Goal: Task Accomplishment & Management: Use online tool/utility

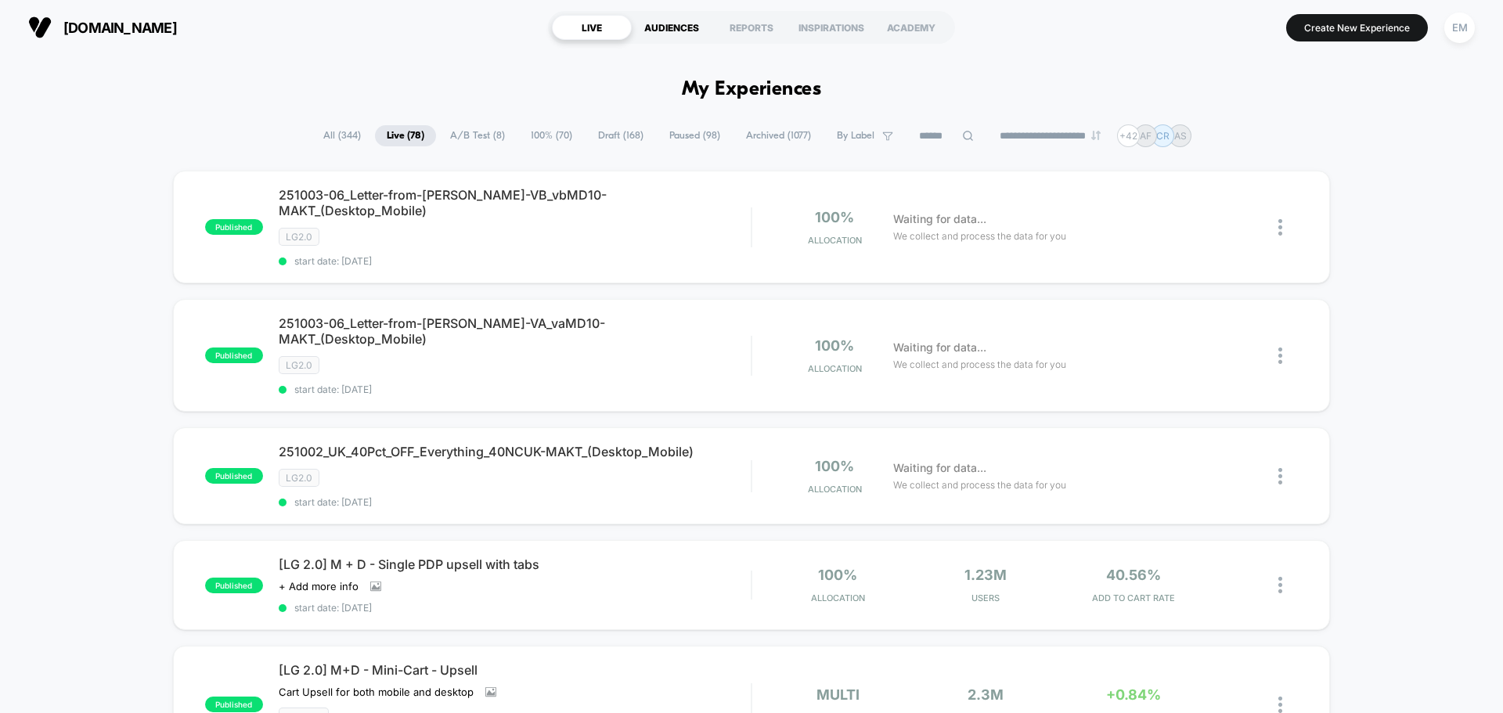
click at [676, 31] on div "AUDIENCES" at bounding box center [672, 27] width 80 height 25
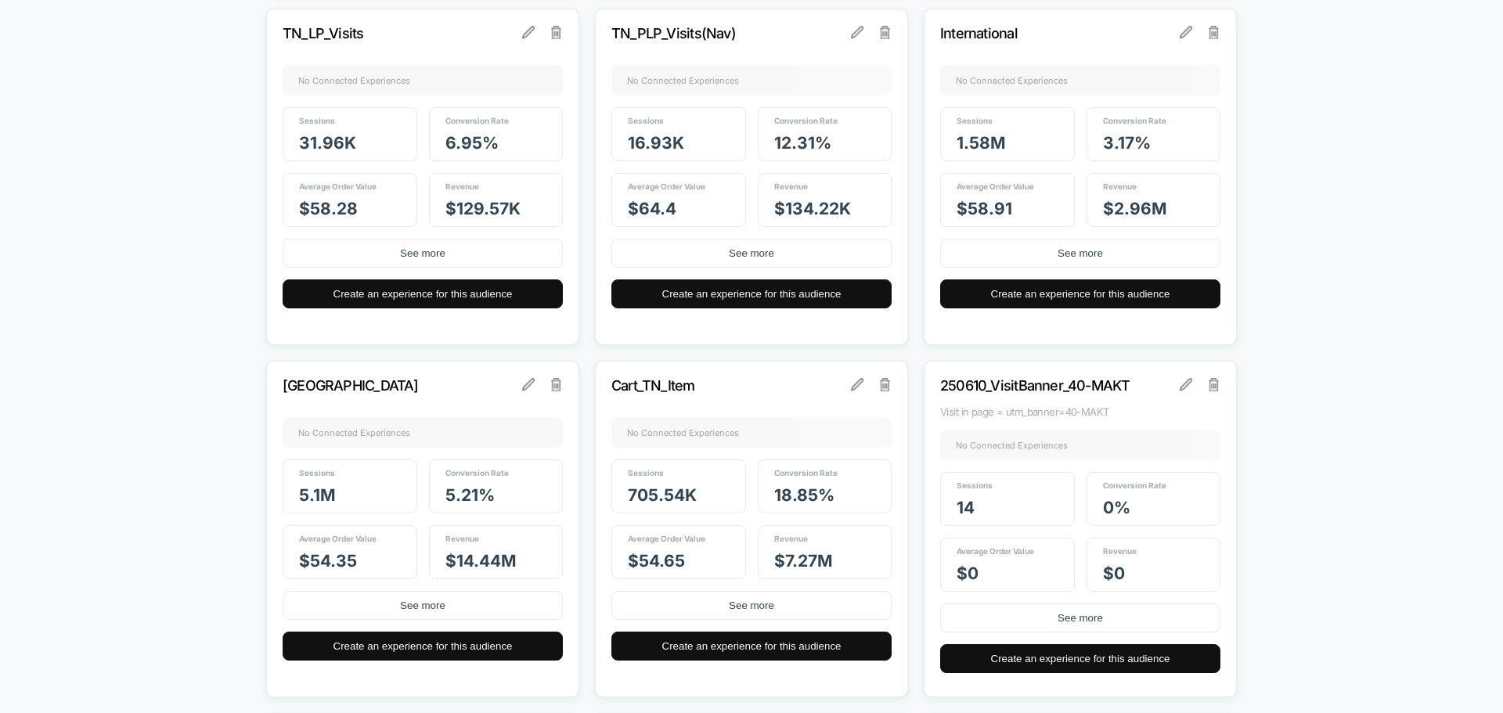
scroll to position [2426, 0]
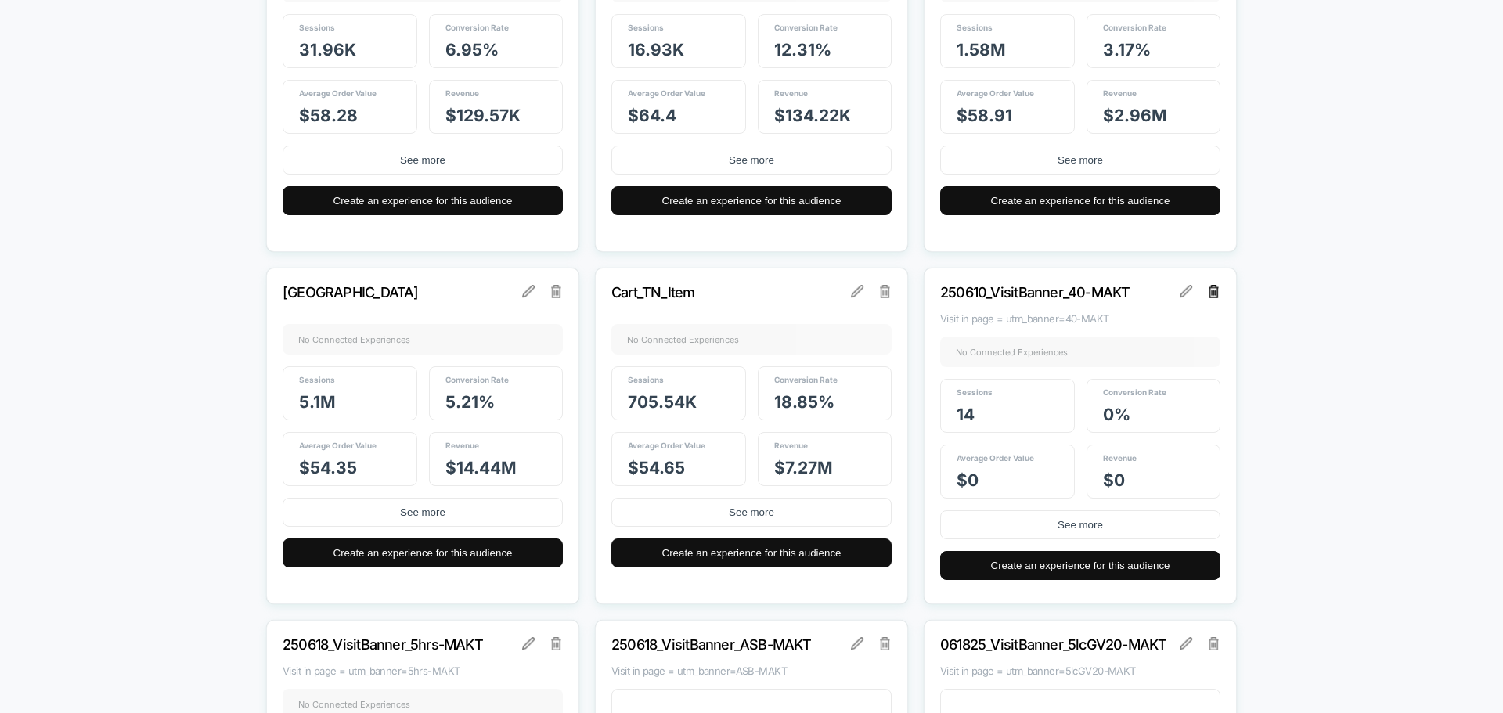
click at [1209, 294] on img at bounding box center [1214, 291] width 11 height 13
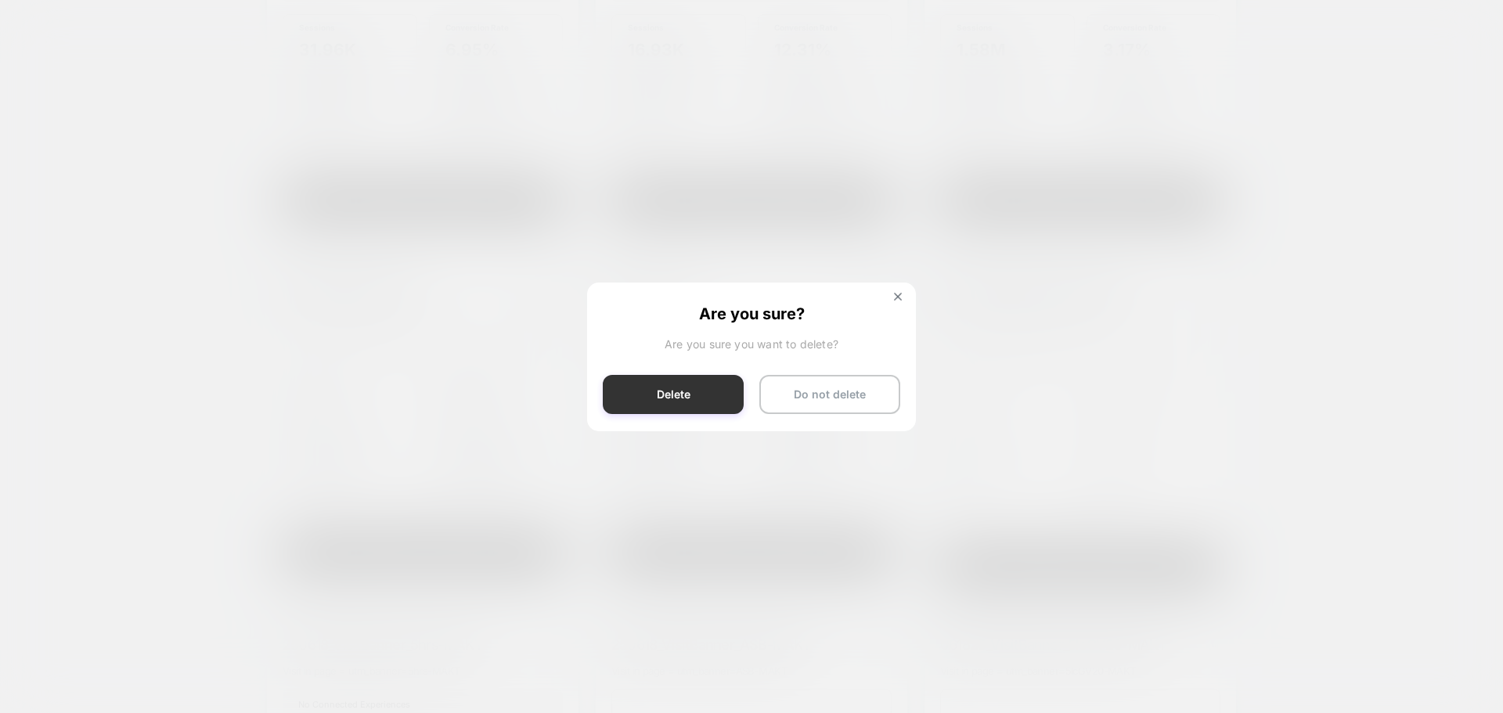
click at [657, 391] on button "Delete" at bounding box center [673, 394] width 141 height 39
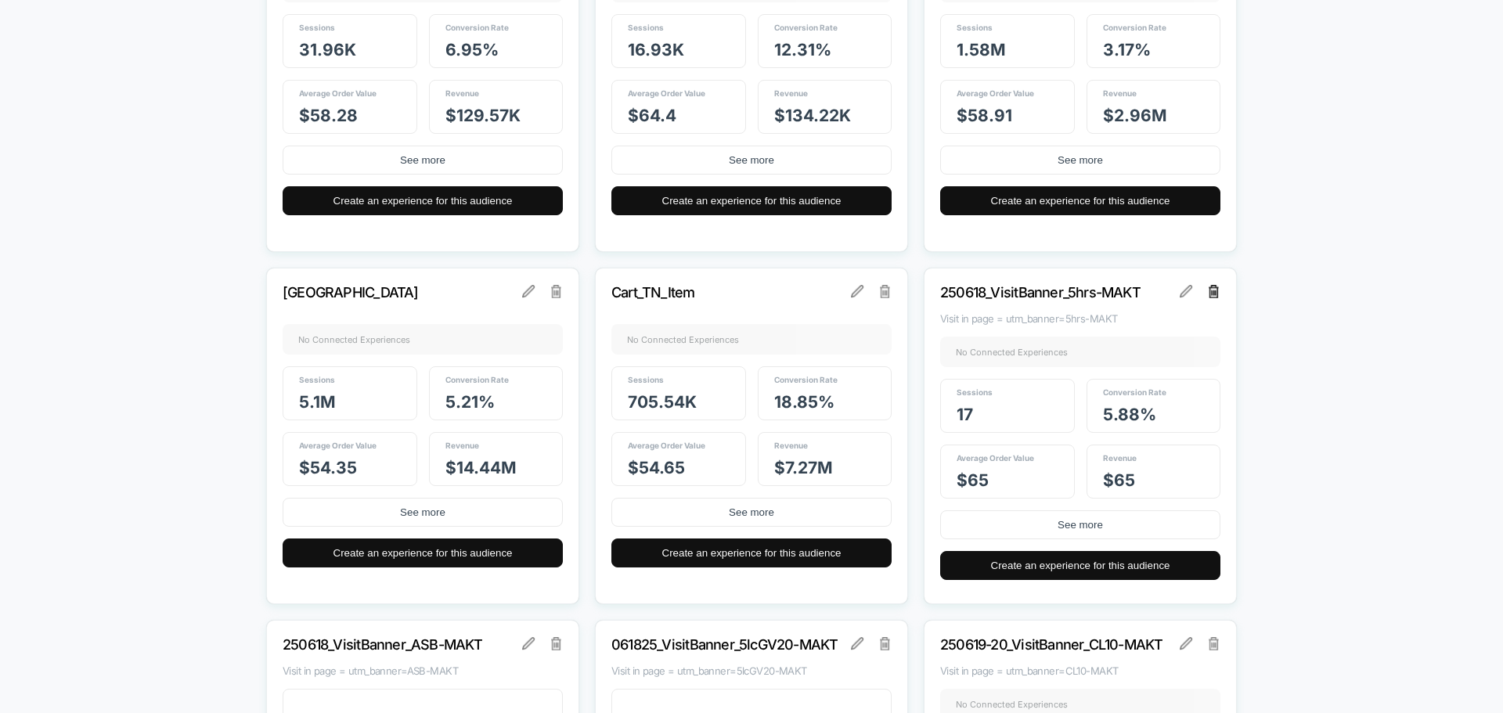
click at [1218, 292] on img at bounding box center [1214, 291] width 11 height 13
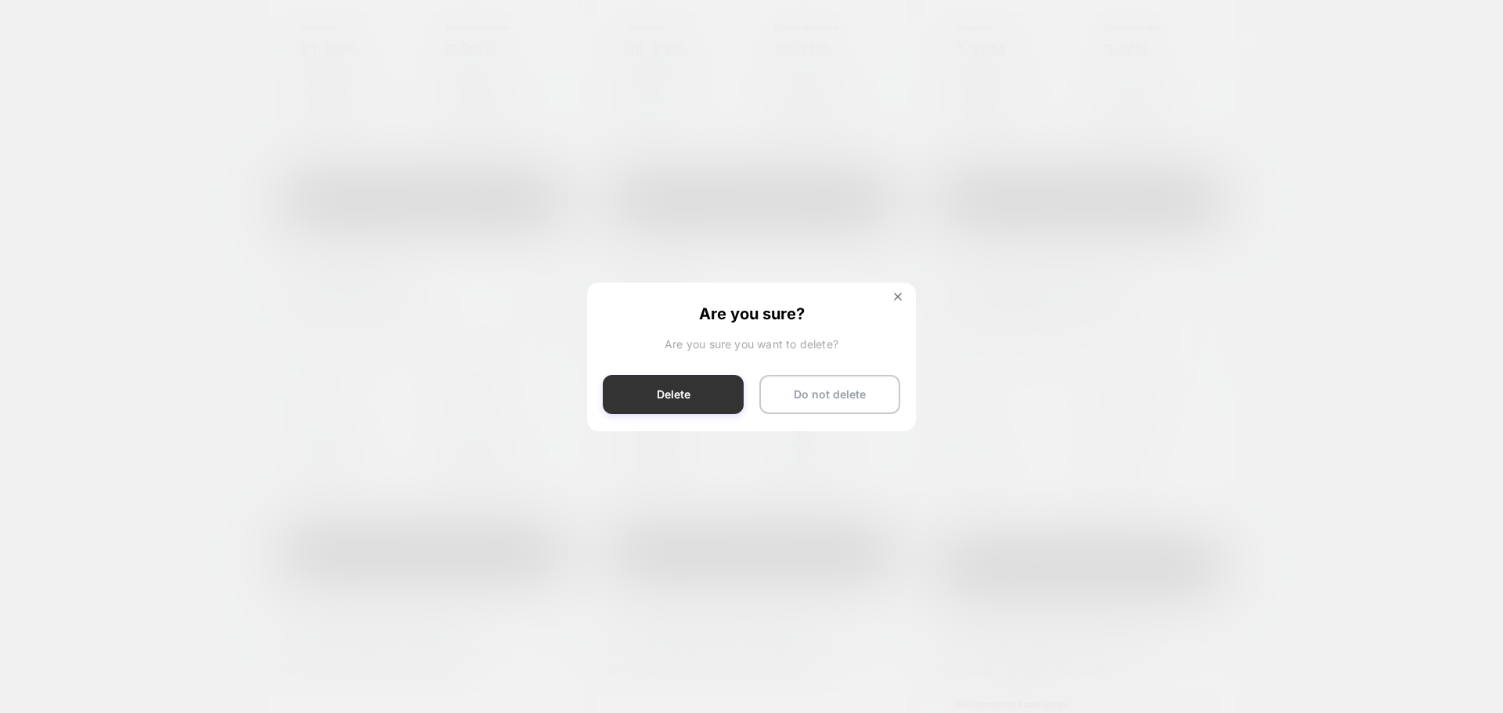
click at [638, 407] on button "Delete" at bounding box center [673, 394] width 141 height 39
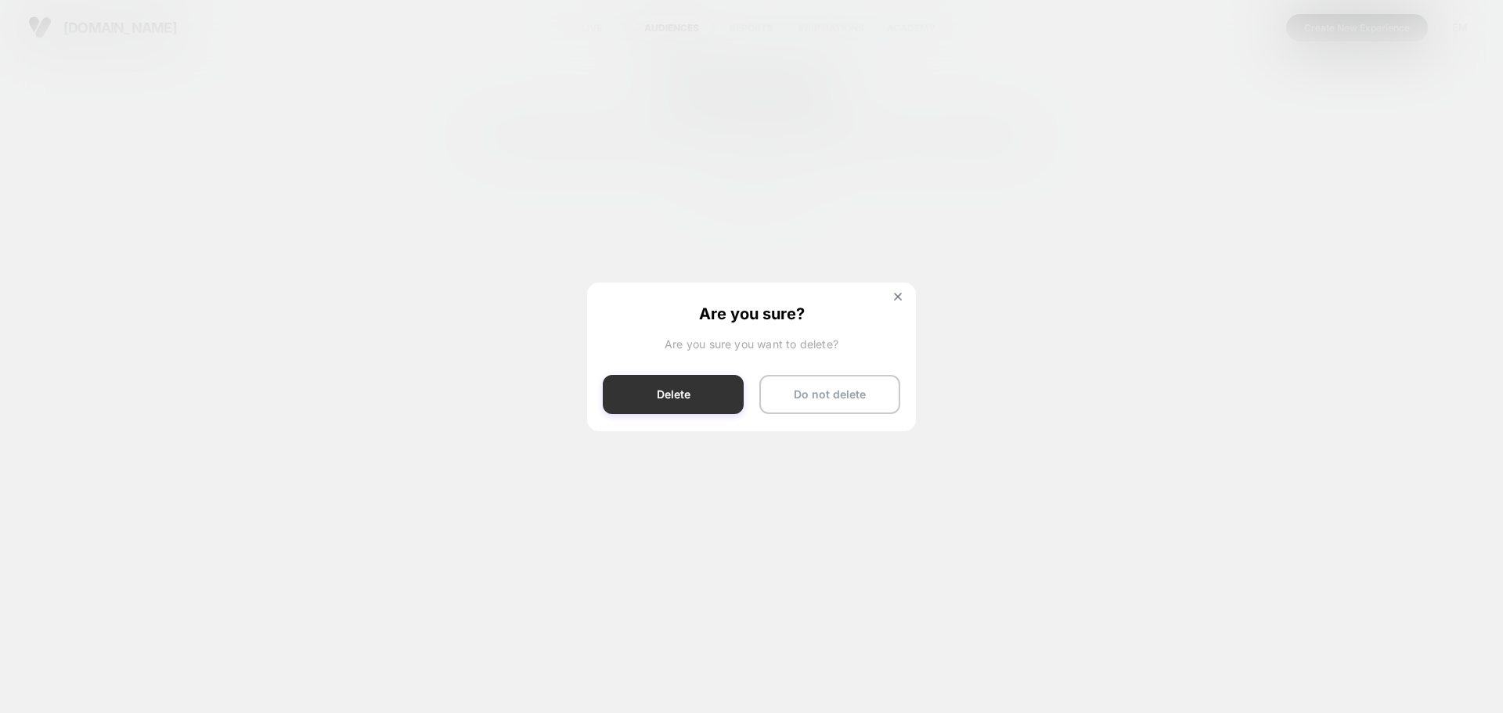
scroll to position [0, 0]
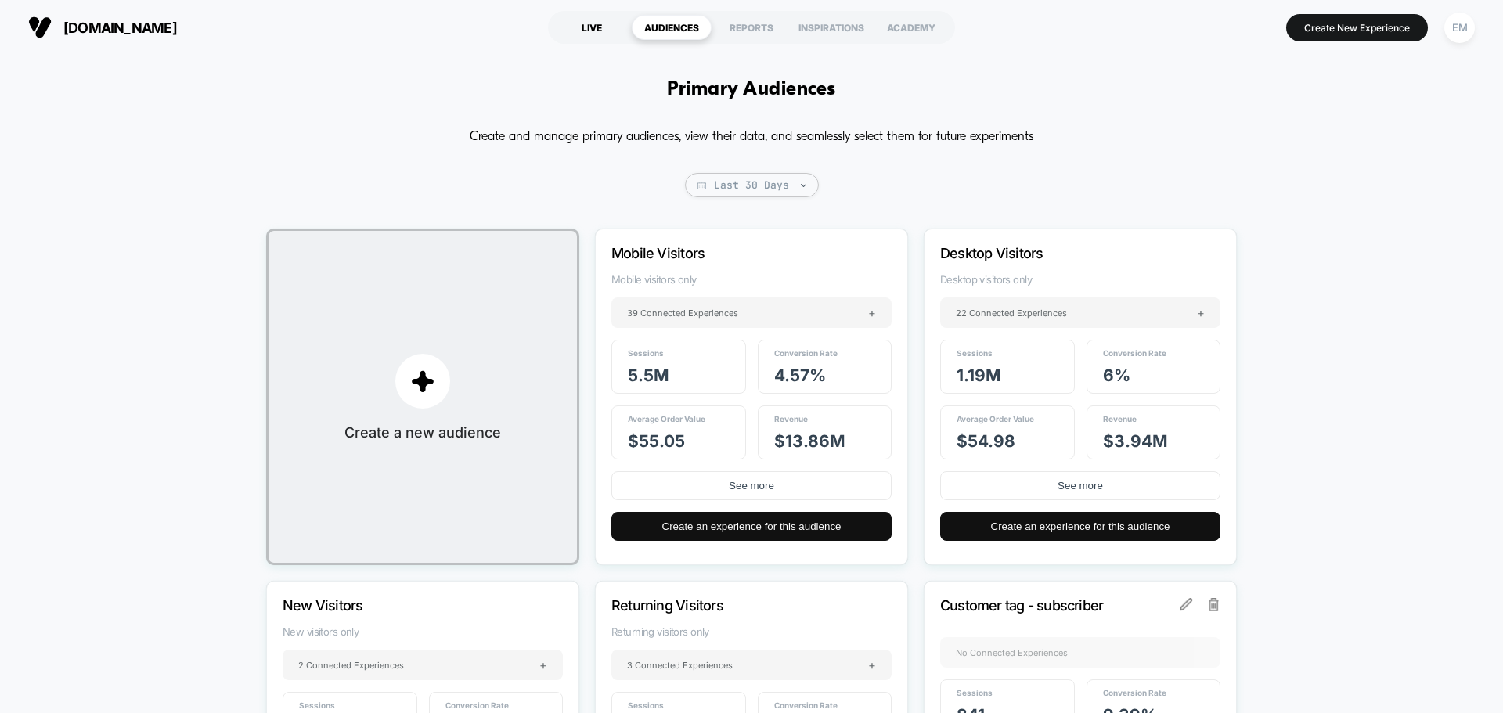
click at [596, 27] on div "LIVE" at bounding box center [592, 27] width 80 height 25
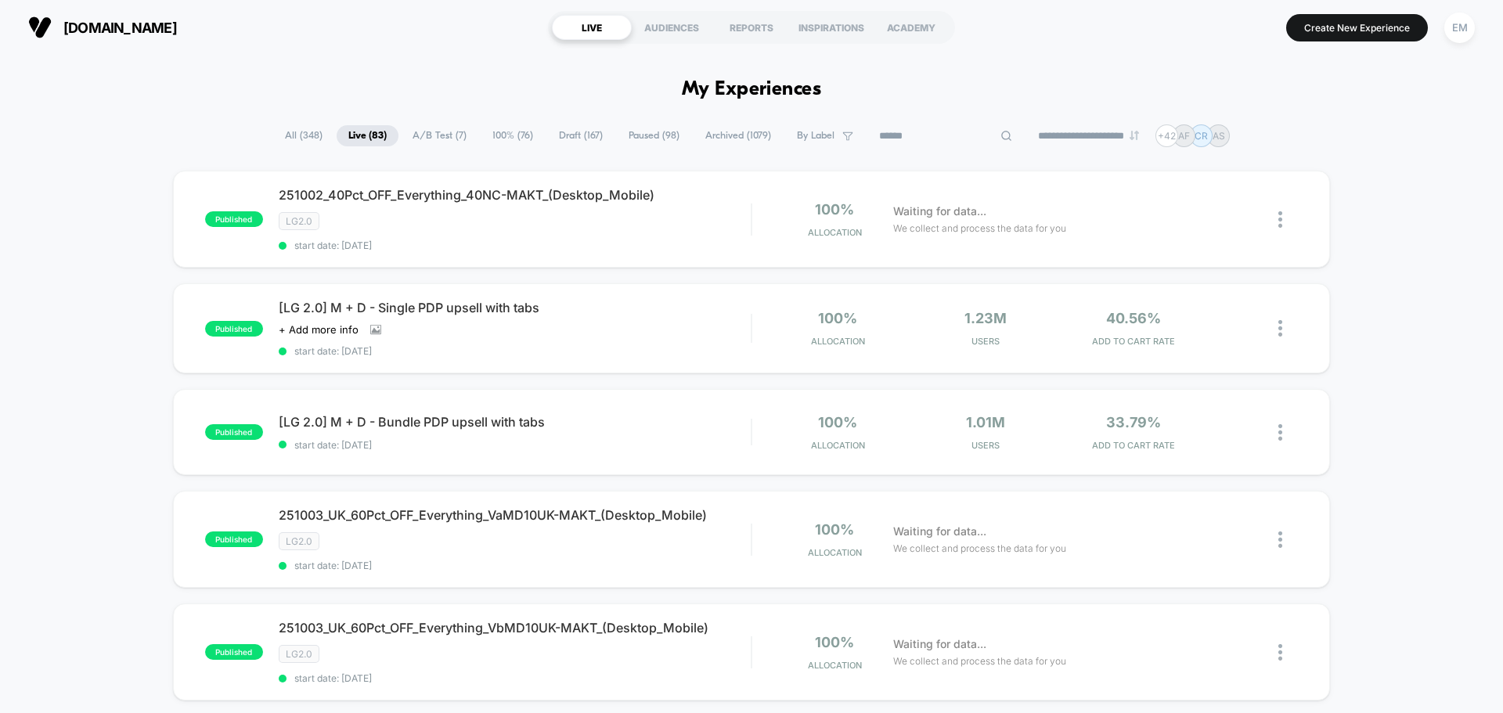
click at [927, 142] on input at bounding box center [945, 136] width 157 height 19
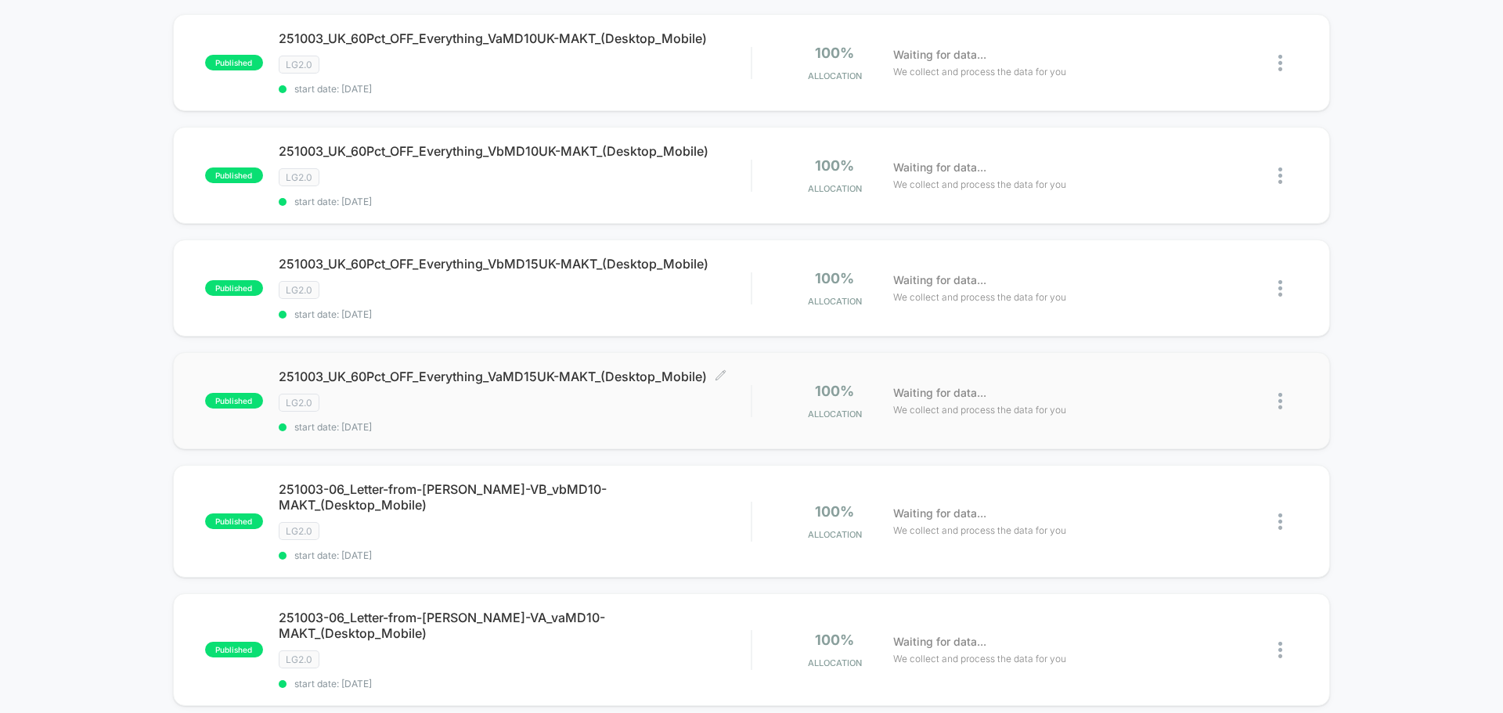
scroll to position [313, 0]
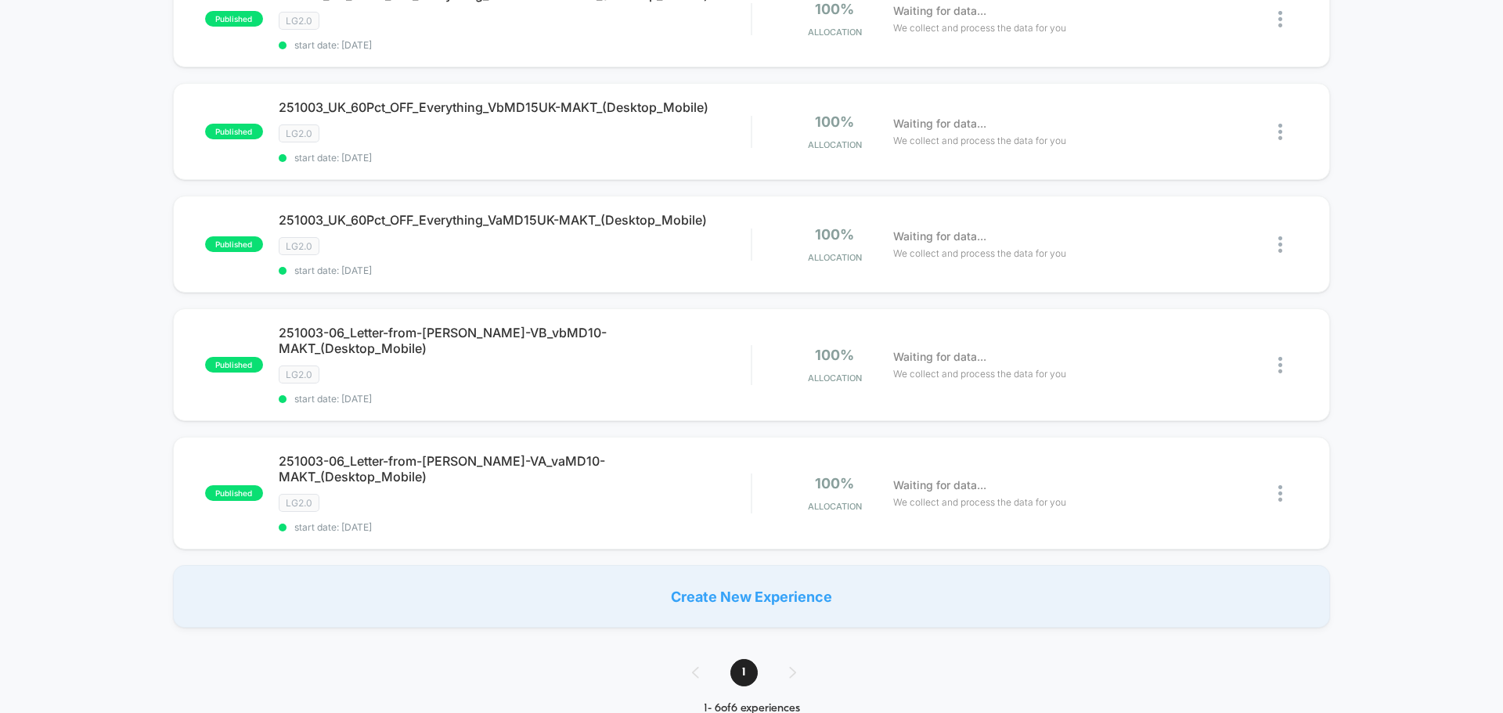
type input "******"
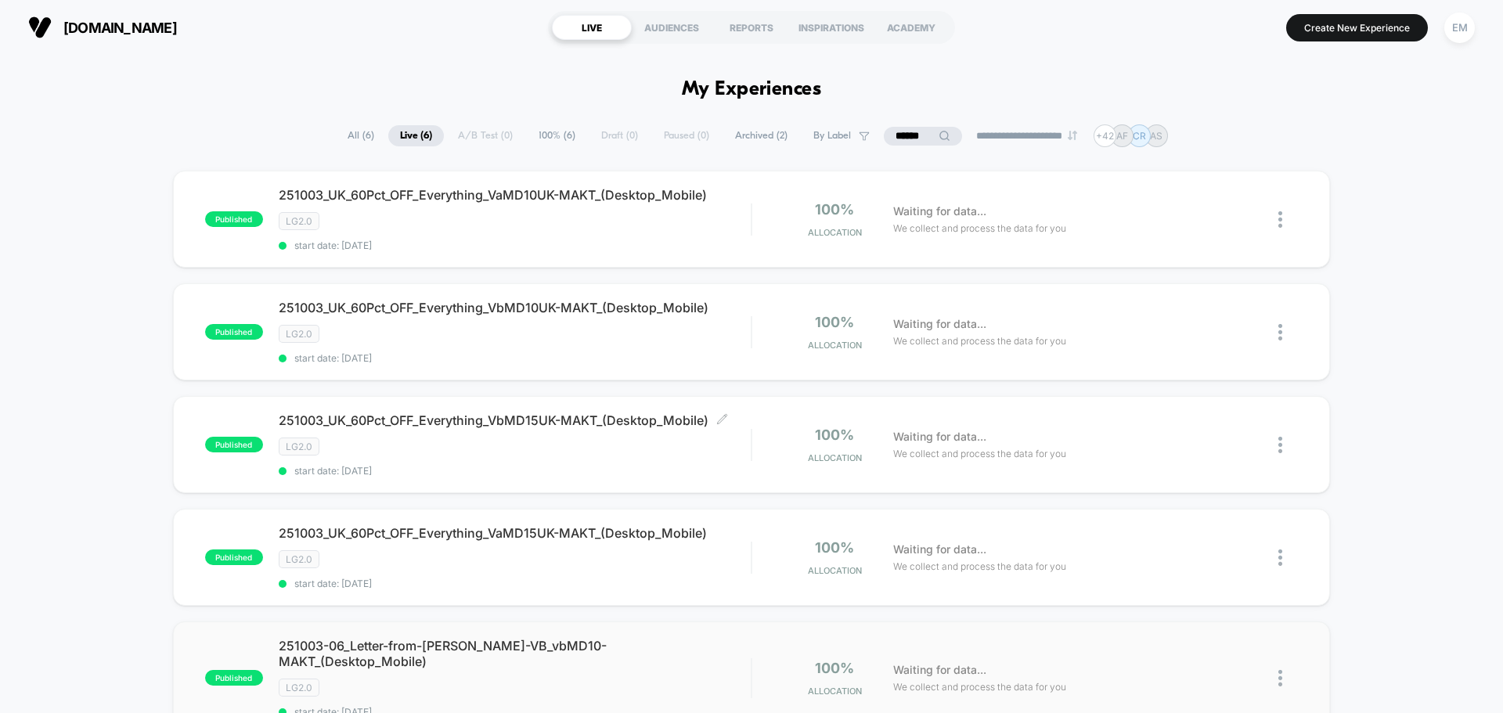
scroll to position [235, 0]
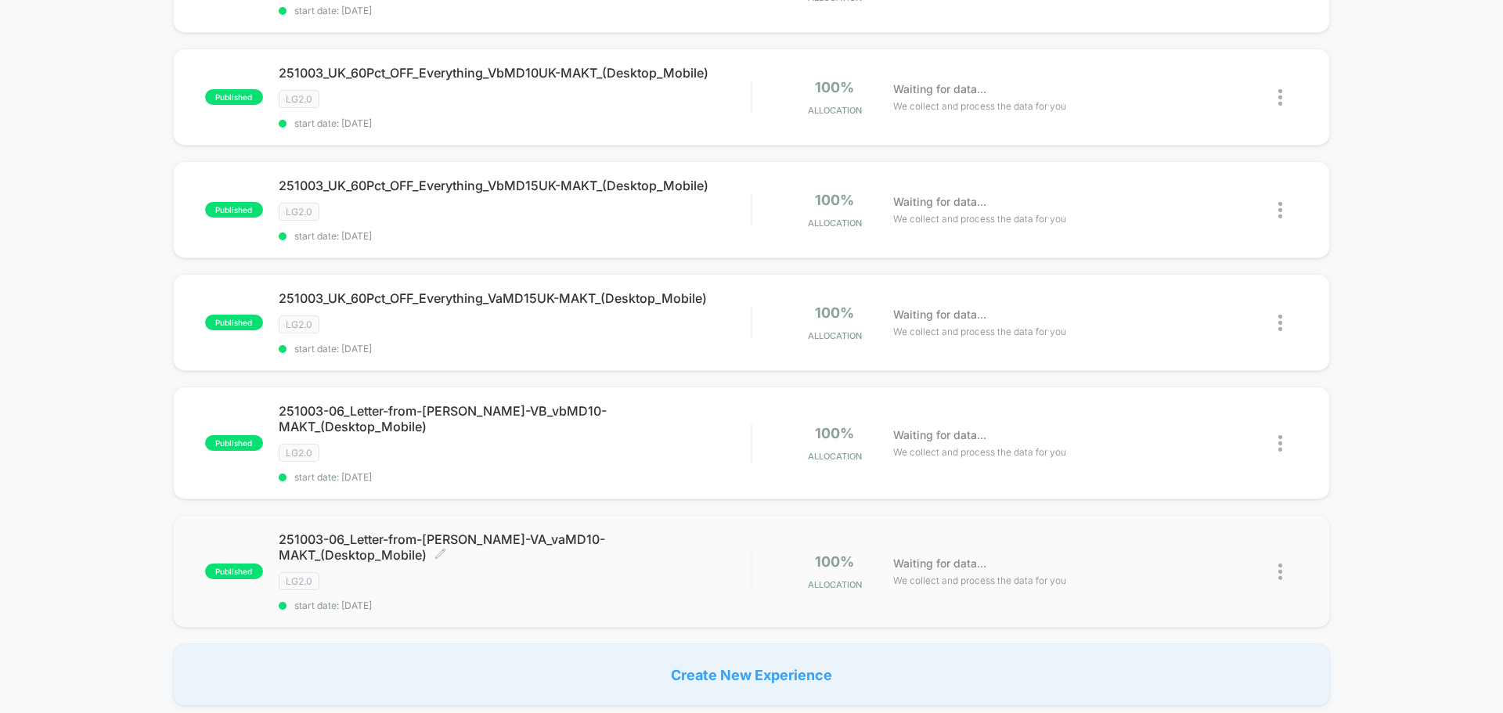
click at [590, 563] on div "251003-06_Letter-from-[PERSON_NAME]-VA_vaMD10-MAKT_(Desktop_Mobile) Click to ed…" at bounding box center [515, 571] width 472 height 80
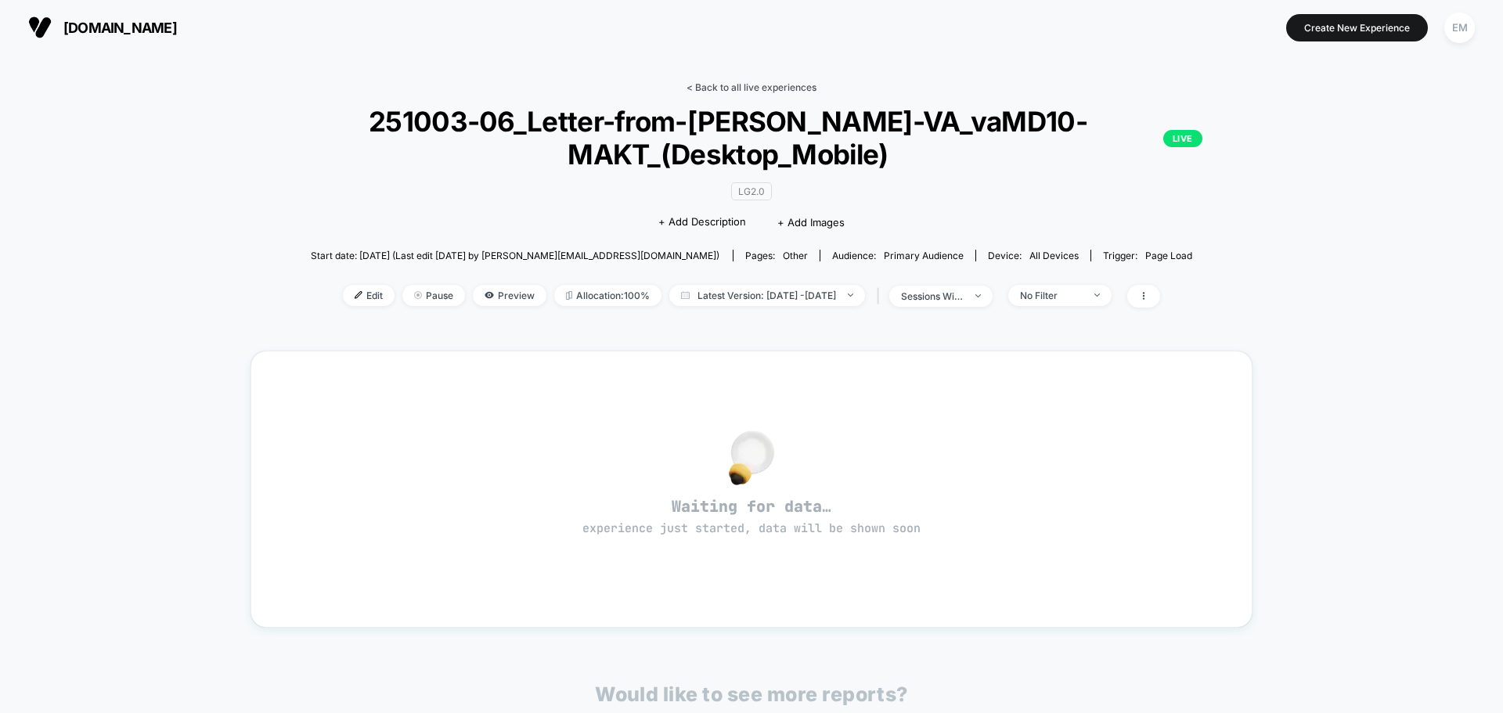
click at [729, 84] on link "< Back to all live experiences" at bounding box center [751, 87] width 130 height 12
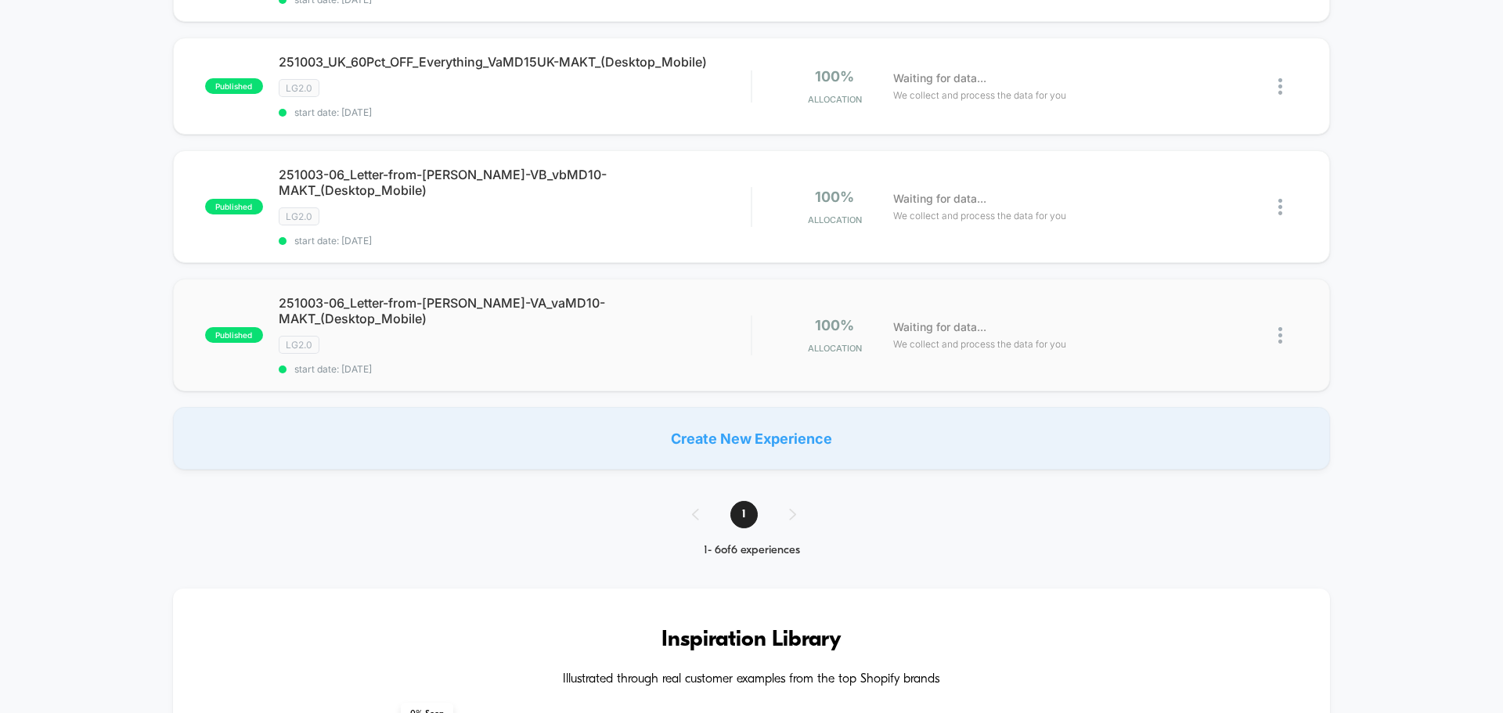
scroll to position [470, 0]
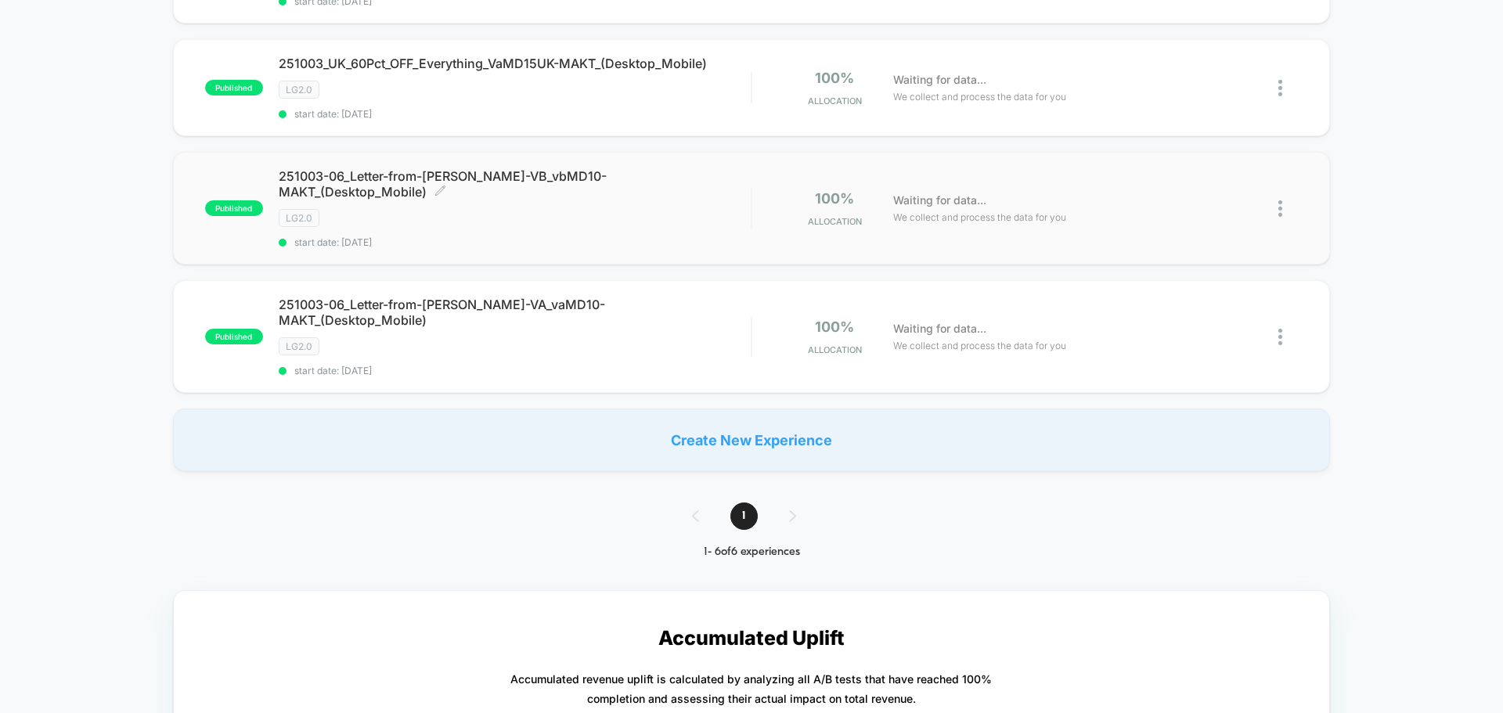
click at [691, 211] on div "LG2.0" at bounding box center [515, 218] width 472 height 18
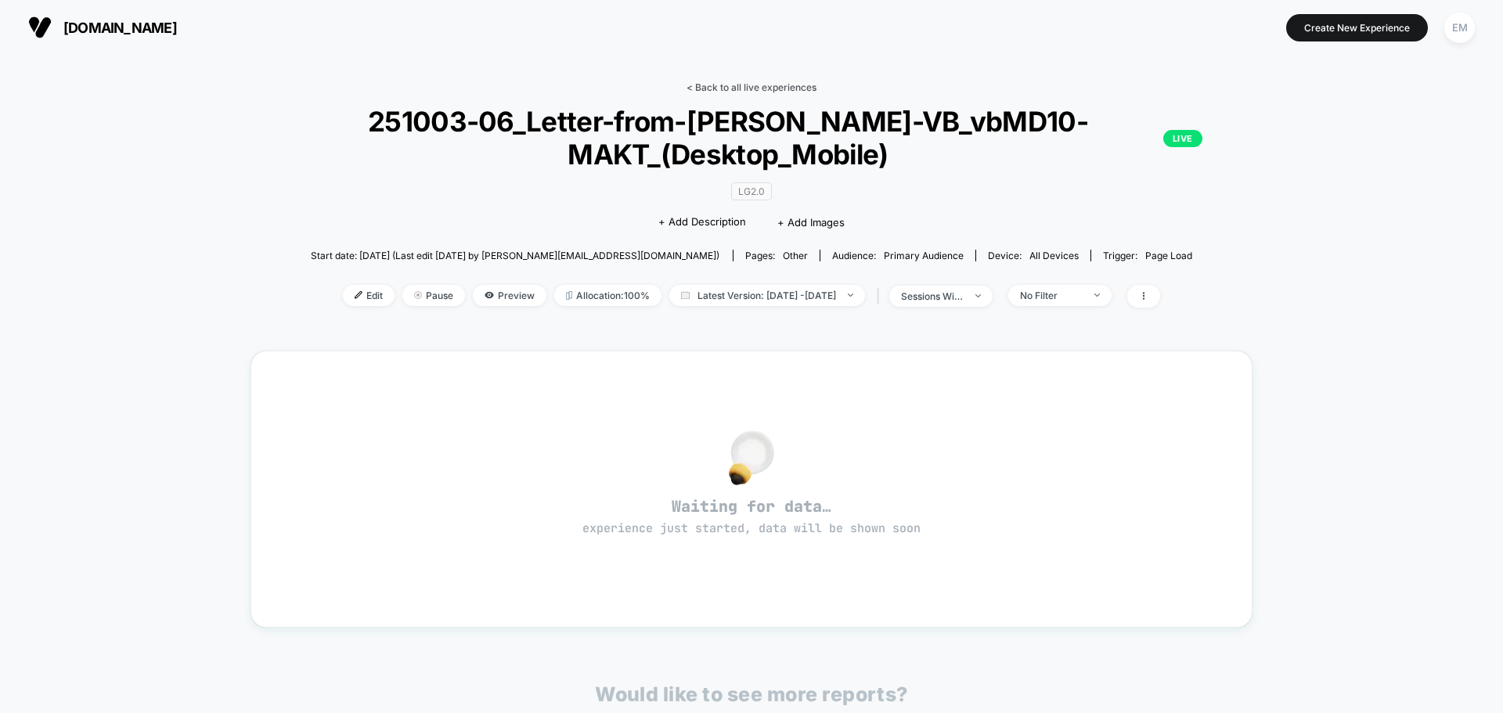
click at [707, 83] on link "< Back to all live experiences" at bounding box center [751, 87] width 130 height 12
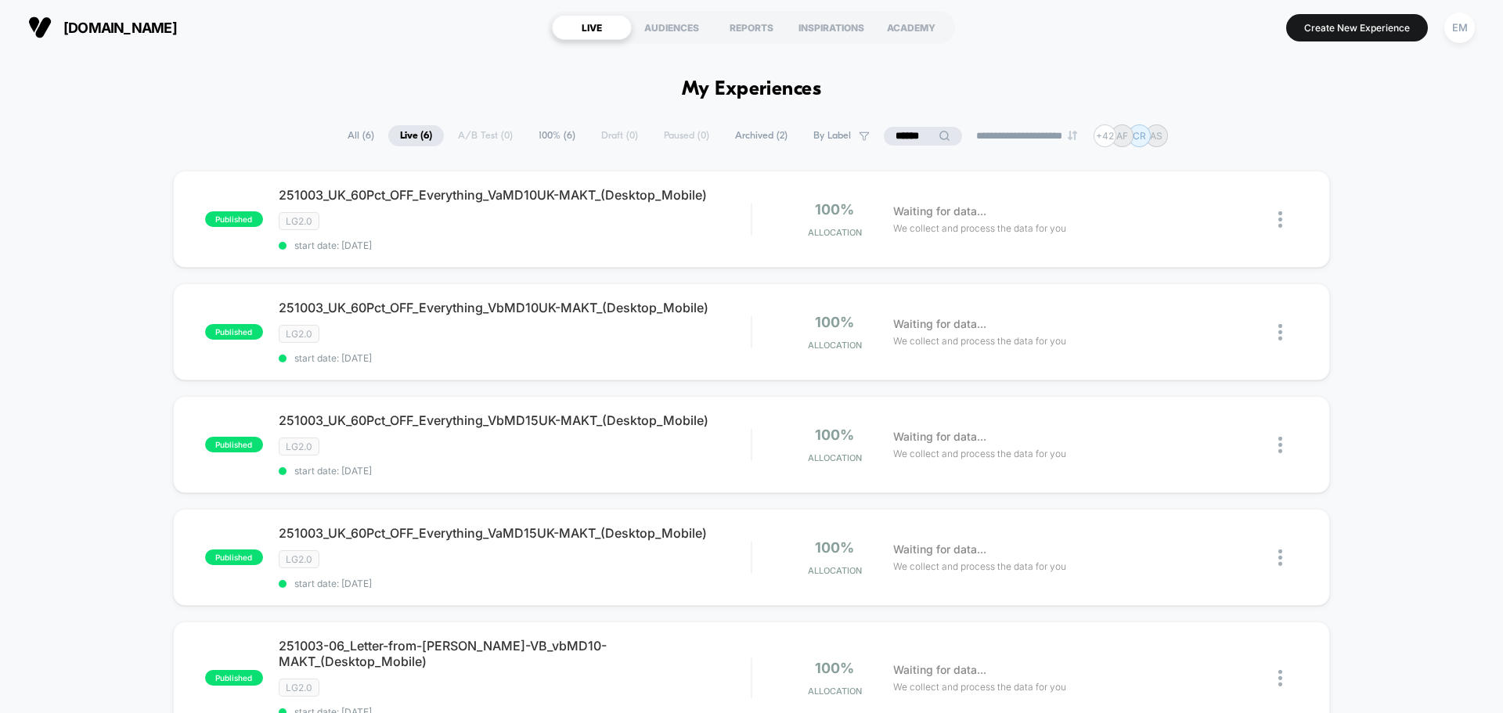
drag, startPoint x: 908, startPoint y: 632, endPoint x: 1130, endPoint y: 13, distance: 657.1
click at [1130, 13] on section "Create New Experience EM" at bounding box center [1240, 27] width 477 height 39
drag, startPoint x: 1130, startPoint y: 13, endPoint x: 781, endPoint y: 149, distance: 374.4
click at [1130, 13] on section "Create New Experience EM" at bounding box center [1240, 27] width 477 height 39
